Goal: Task Accomplishment & Management: Manage account settings

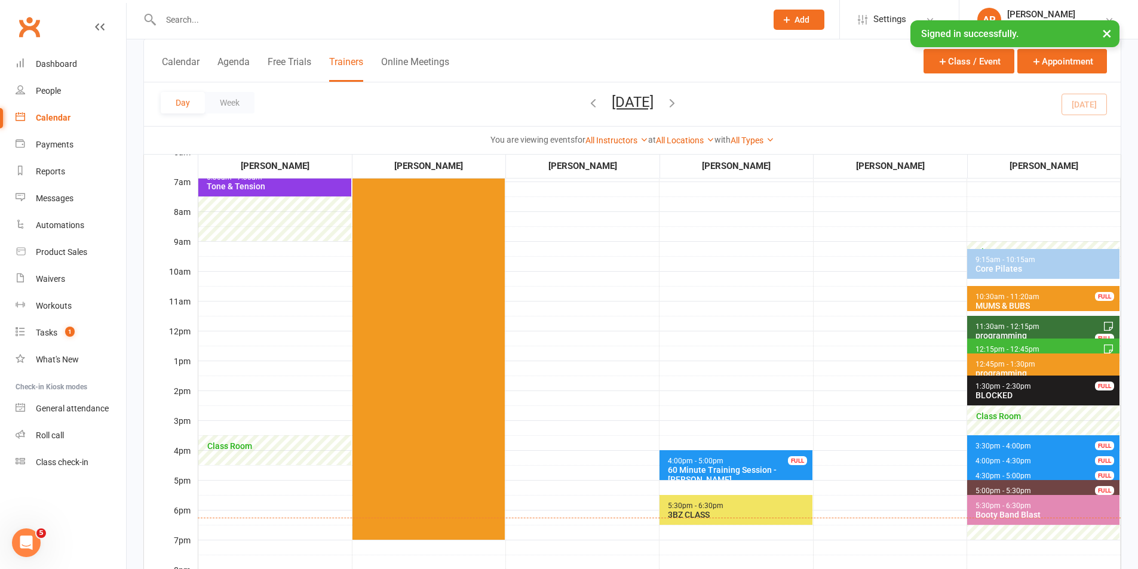
scroll to position [179, 0]
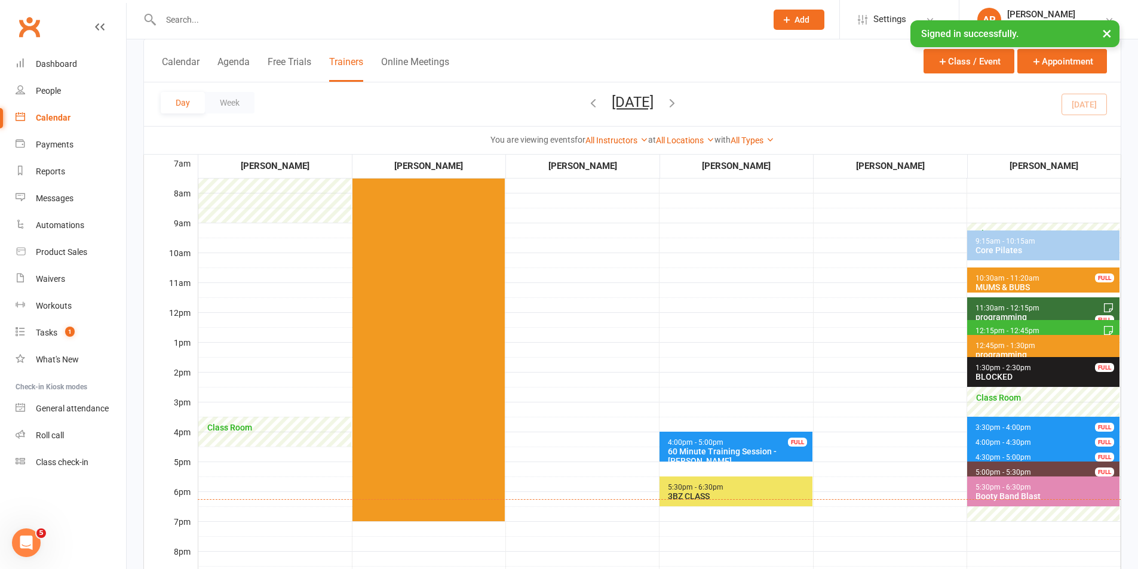
click at [756, 444] on span "4:00pm - 5:00pm 60 Minute Training Session - [GEOGRAPHIC_DATA][PERSON_NAME] FULL" at bounding box center [735, 447] width 152 height 30
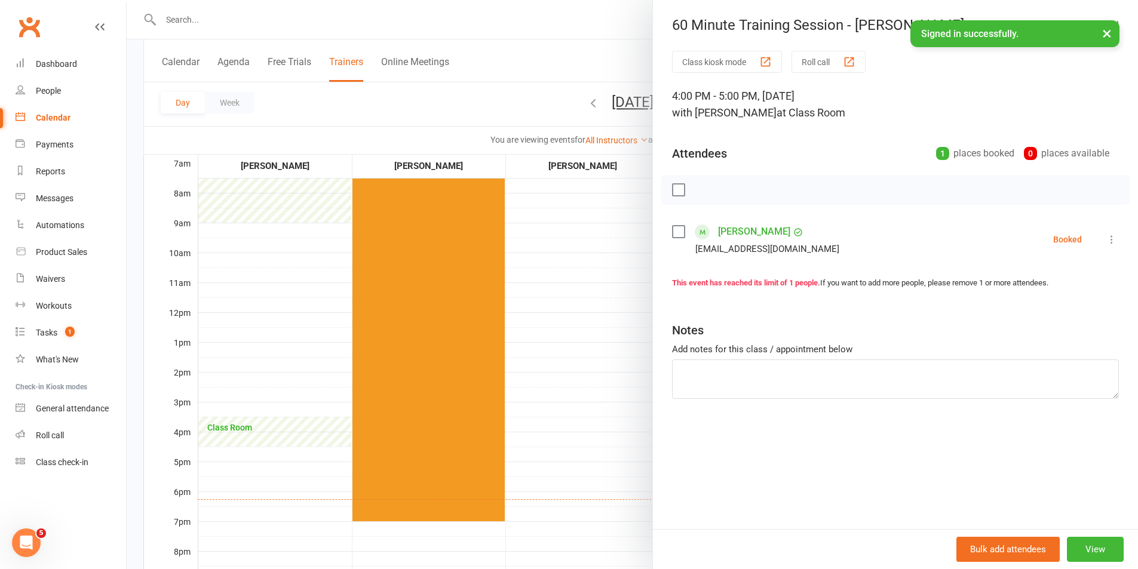
click at [672, 191] on label at bounding box center [678, 190] width 12 height 12
drag, startPoint x: 699, startPoint y: 192, endPoint x: 636, endPoint y: 63, distance: 143.7
click at [700, 192] on icon "button" at bounding box center [704, 189] width 13 height 13
click at [549, 26] on div at bounding box center [632, 284] width 1011 height 569
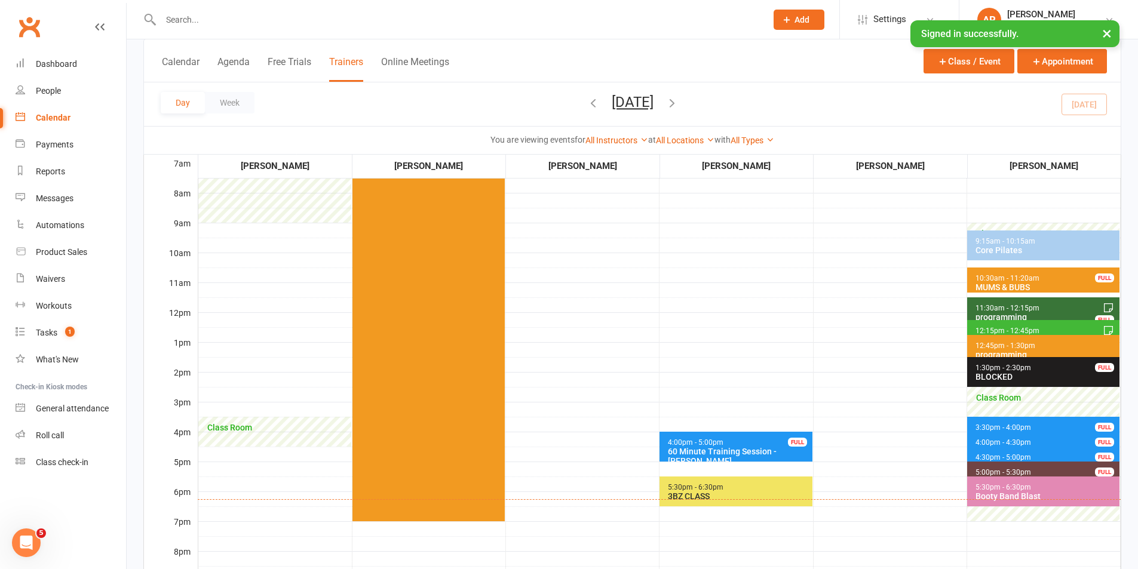
click at [777, 495] on div "3BZ CLASS" at bounding box center [738, 497] width 142 height 10
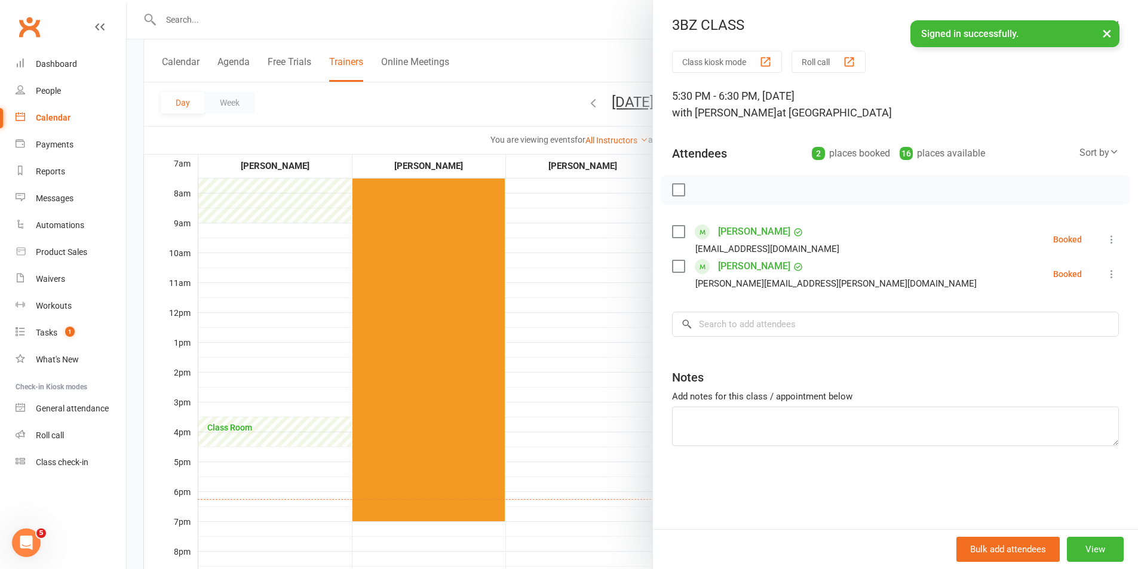
click at [672, 189] on label at bounding box center [678, 190] width 12 height 12
click at [704, 189] on icon "button" at bounding box center [704, 189] width 13 height 13
click at [506, 19] on div at bounding box center [632, 284] width 1011 height 569
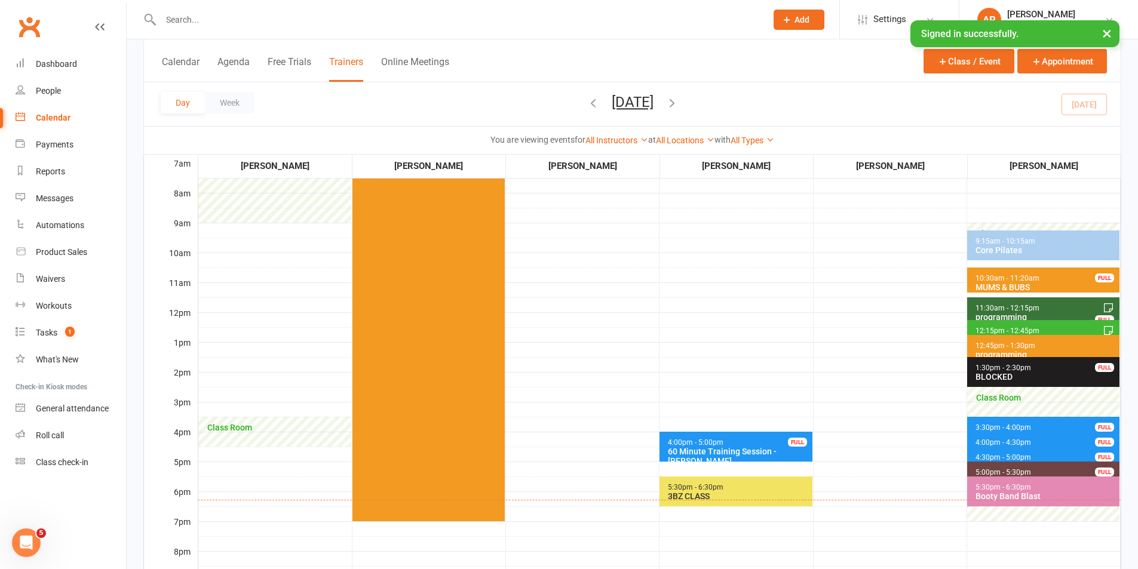
click at [736, 489] on span "5:30pm - 6:30pm 3BZ CLASS" at bounding box center [735, 492] width 152 height 30
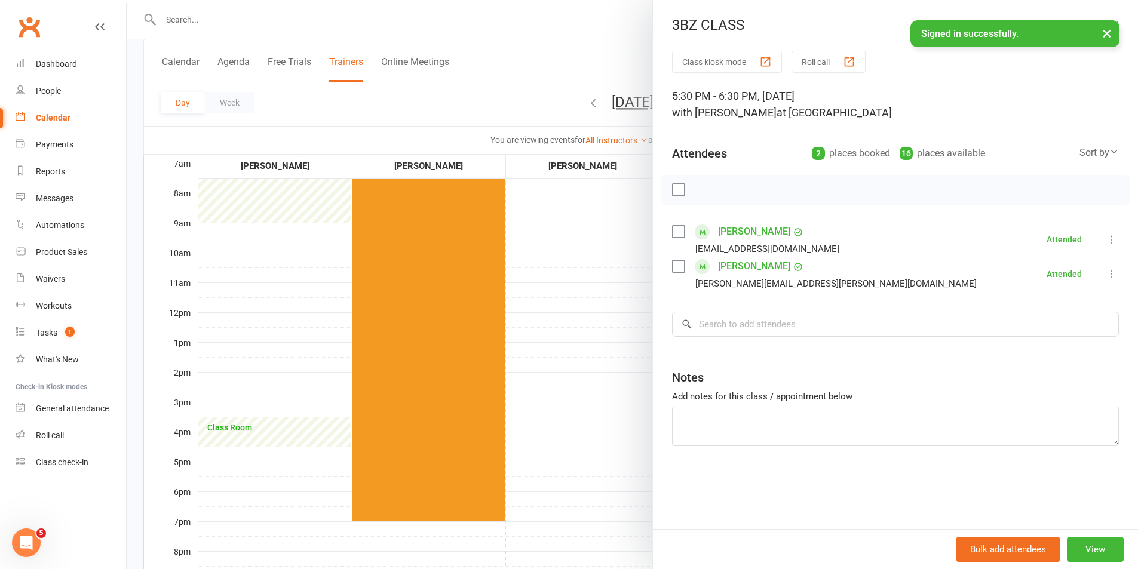
click at [576, 30] on div at bounding box center [632, 284] width 1011 height 569
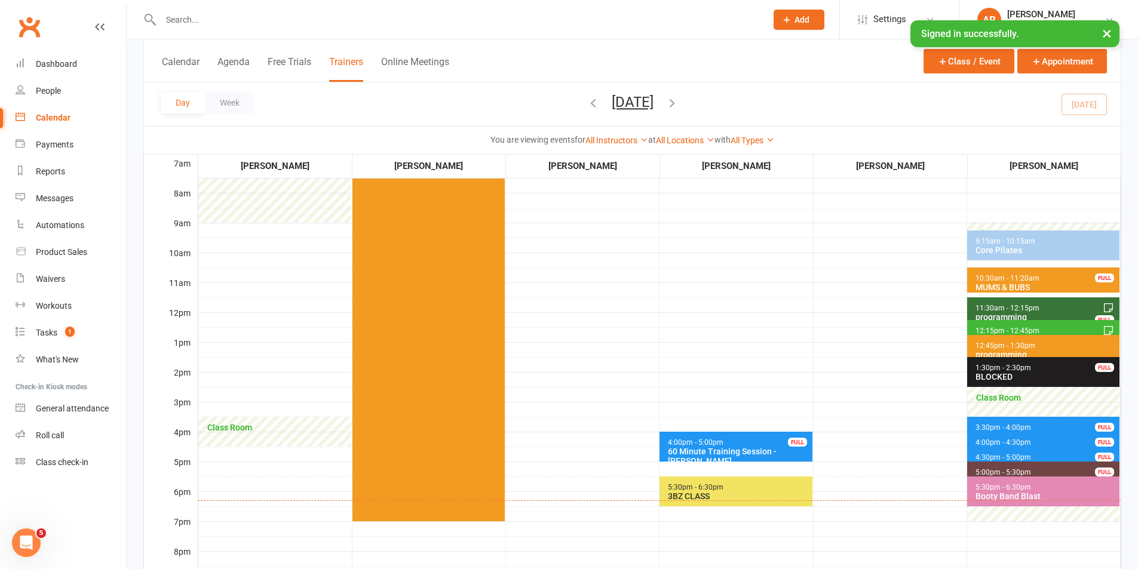
click at [783, 492] on div "3BZ CLASS" at bounding box center [738, 497] width 142 height 10
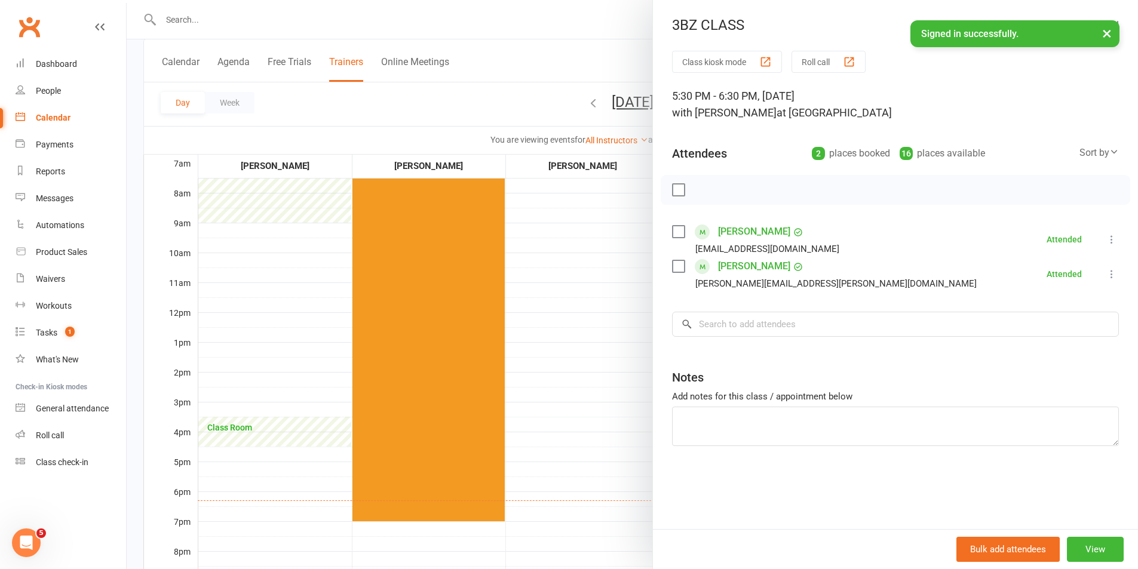
click at [576, 59] on div at bounding box center [632, 284] width 1011 height 569
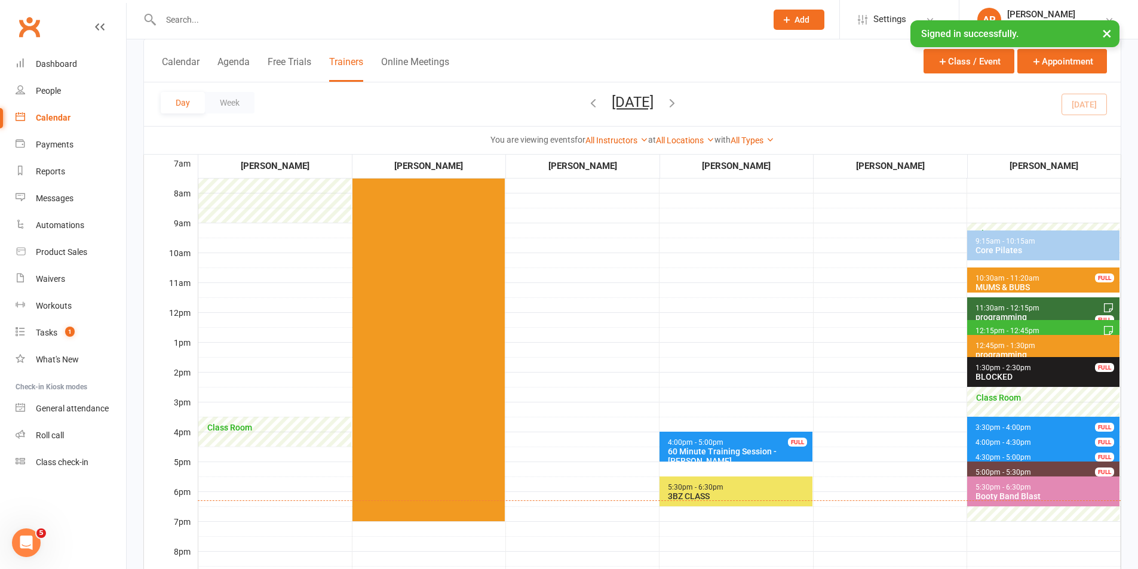
click at [763, 438] on span "4:00pm - 5:00pm 60 Minute Training Session - [GEOGRAPHIC_DATA][PERSON_NAME] FULL" at bounding box center [735, 447] width 152 height 30
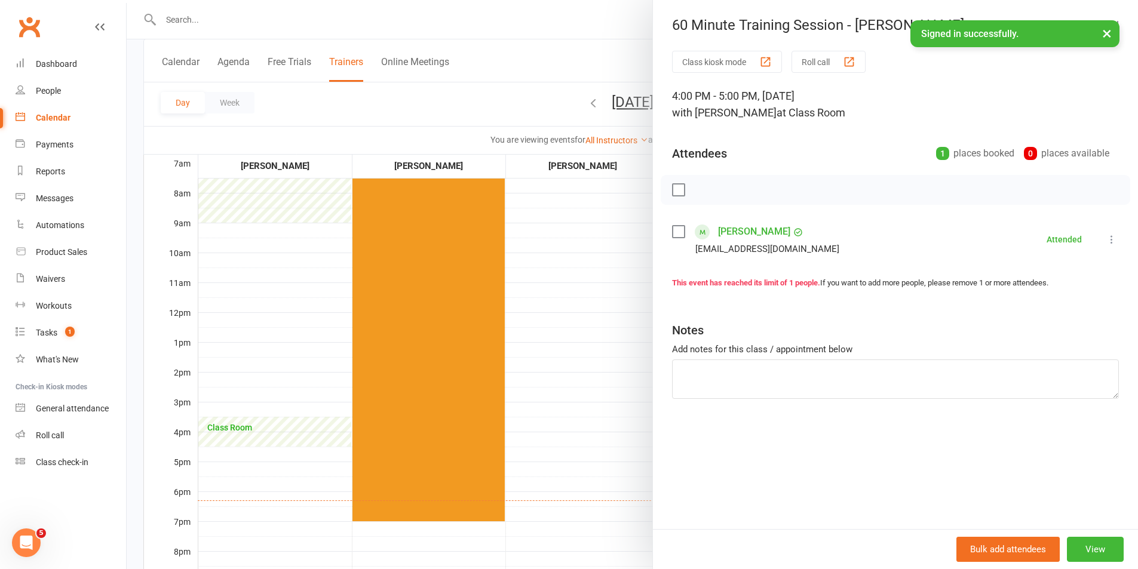
click at [541, 36] on div at bounding box center [632, 284] width 1011 height 569
